Goal: Find contact information: Find contact information

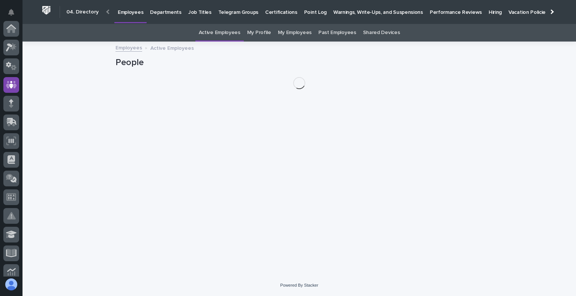
scroll to position [56, 0]
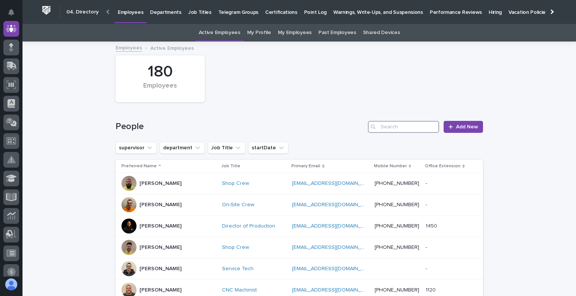
click at [386, 125] on input "Search" at bounding box center [403, 127] width 71 height 12
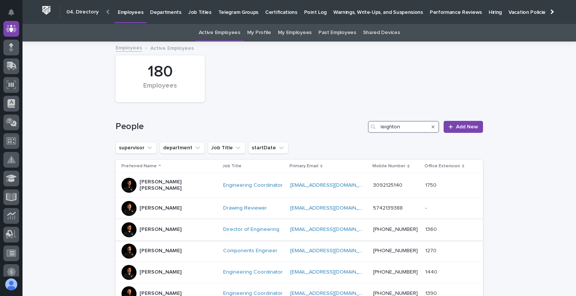
type input "leighton"
click at [157, 227] on p "[PERSON_NAME]" at bounding box center [160, 230] width 42 height 6
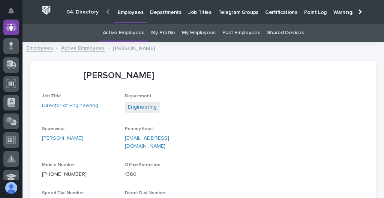
scroll to position [56, 0]
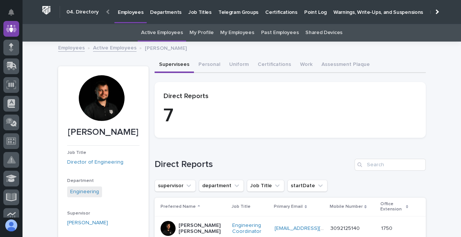
click at [102, 97] on div at bounding box center [102, 98] width 46 height 46
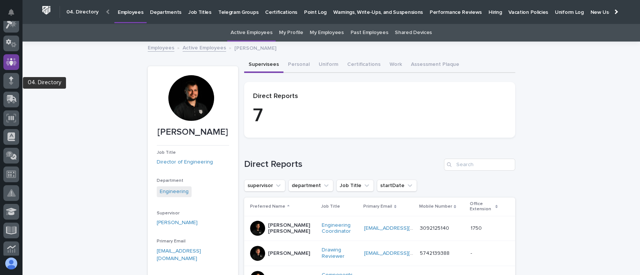
scroll to position [0, 0]
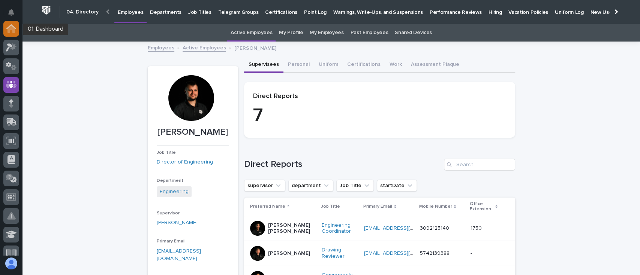
click at [10, 27] on icon at bounding box center [10, 28] width 7 height 7
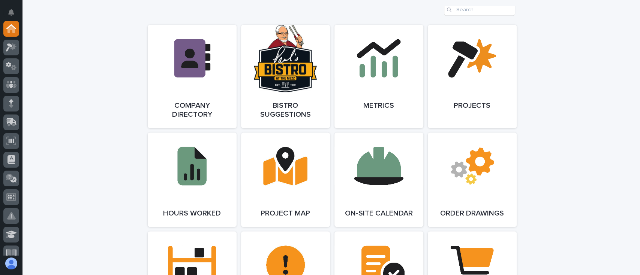
scroll to position [650, 0]
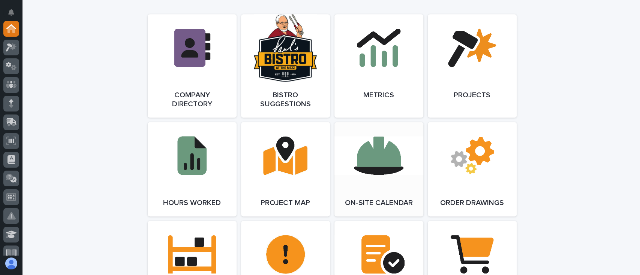
click at [383, 185] on link "Open Link" at bounding box center [378, 169] width 89 height 94
click at [377, 180] on link "Open Link" at bounding box center [378, 169] width 89 height 94
